Goal: Ask a question

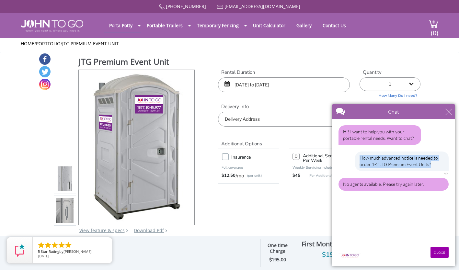
drag, startPoint x: 359, startPoint y: 159, endPoint x: 445, endPoint y: 163, distance: 86.7
click at [445, 163] on div "How much advanced notice is needed to order 1-2 JTG Premium Event Units?" at bounding box center [402, 161] width 94 height 19
copy div "How much advanced notice is needed to order 1-2 JTG Premium Event Units?"
click at [439, 254] on input "CLOSE" at bounding box center [440, 252] width 18 height 11
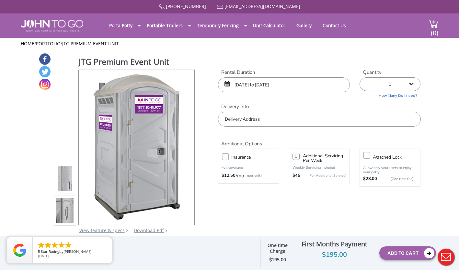
click at [448, 257] on button "Live Chat" at bounding box center [446, 257] width 26 height 26
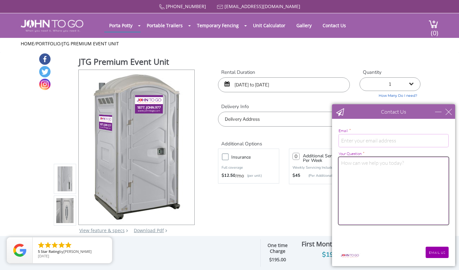
click at [409, 186] on textarea "Your Question *" at bounding box center [394, 191] width 110 height 68
type textarea "How much advanced notice is needed to order 1-2 JTG Premium Event Units?"
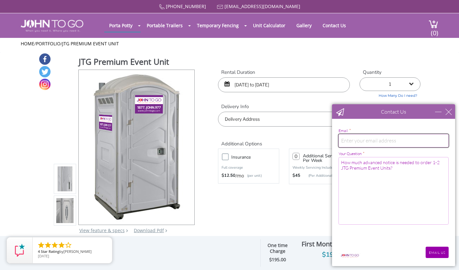
click at [387, 138] on input "email" at bounding box center [394, 140] width 110 height 13
type input "[EMAIL_ADDRESS][DOMAIN_NAME]"
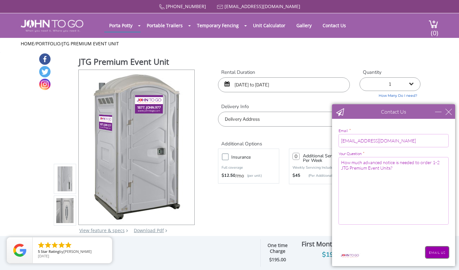
click at [438, 254] on input "EMAIL US" at bounding box center [437, 252] width 23 height 11
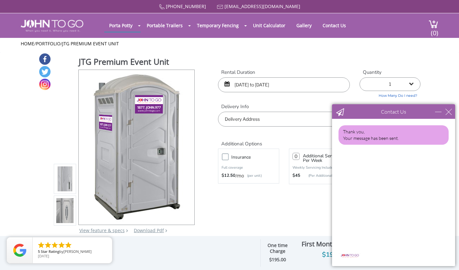
click at [449, 115] on div "Contact Us" at bounding box center [393, 111] width 123 height 15
click at [447, 112] on div "close" at bounding box center [449, 112] width 6 height 6
